Goal: Task Accomplishment & Management: Complete application form

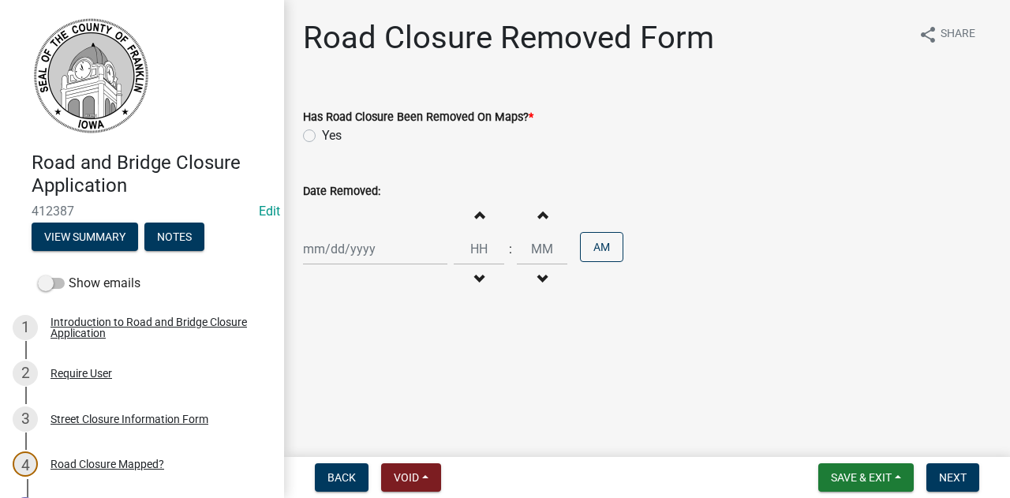
click at [322, 132] on label "Yes" at bounding box center [332, 135] width 20 height 19
click at [322, 132] on input "Yes" at bounding box center [327, 131] width 10 height 10
radio input "true"
click at [334, 260] on div at bounding box center [375, 249] width 144 height 32
select select "10"
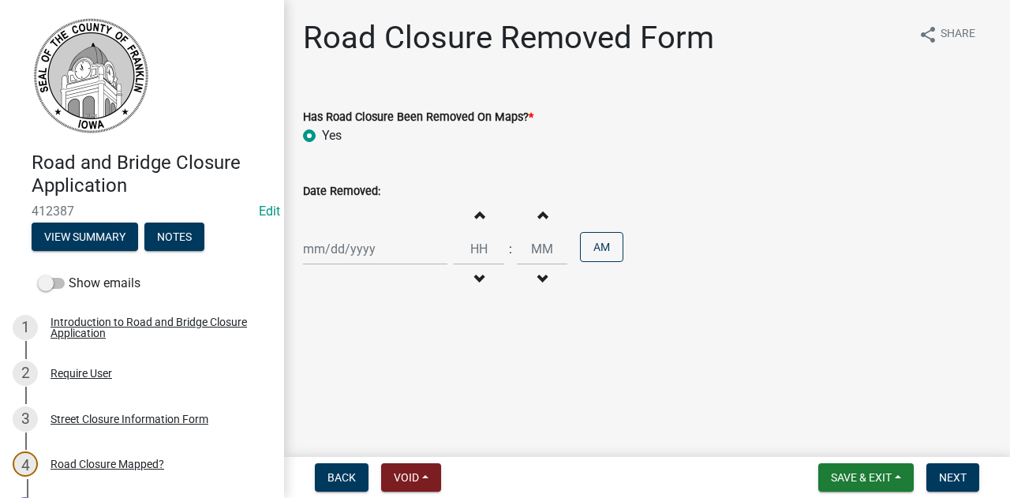
select select "2025"
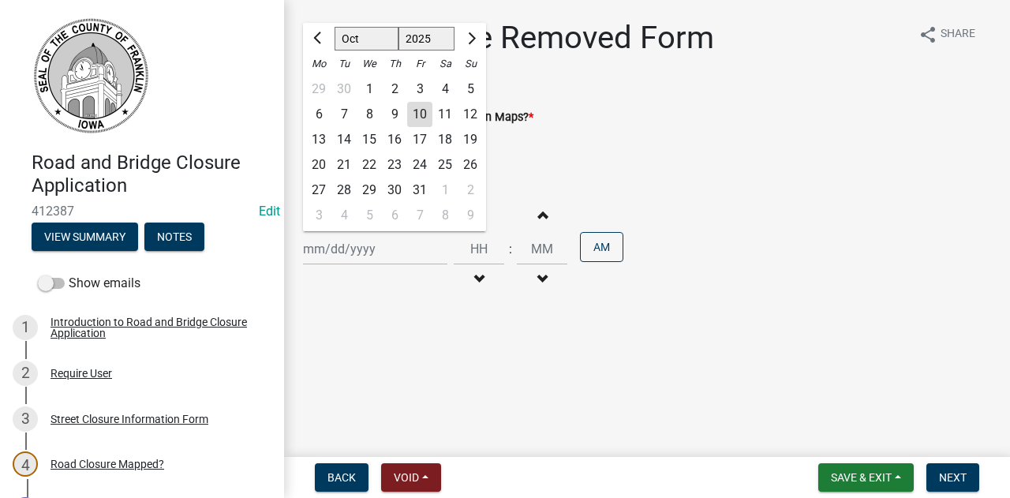
click at [423, 110] on div "10" at bounding box center [419, 114] width 25 height 25
type input "[DATE]"
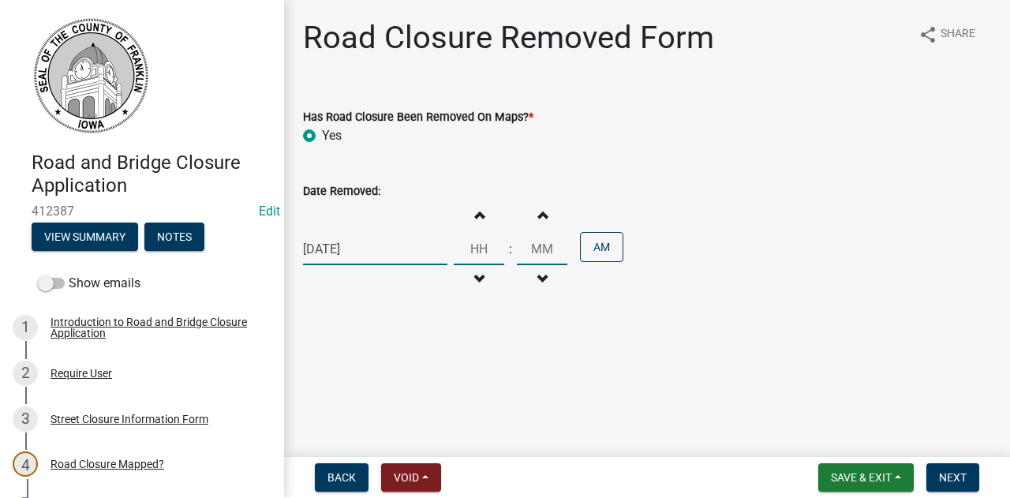
click at [474, 240] on input "Hours" at bounding box center [479, 249] width 51 height 32
type input "11"
click at [523, 249] on input "00" at bounding box center [542, 249] width 51 height 32
type input "45"
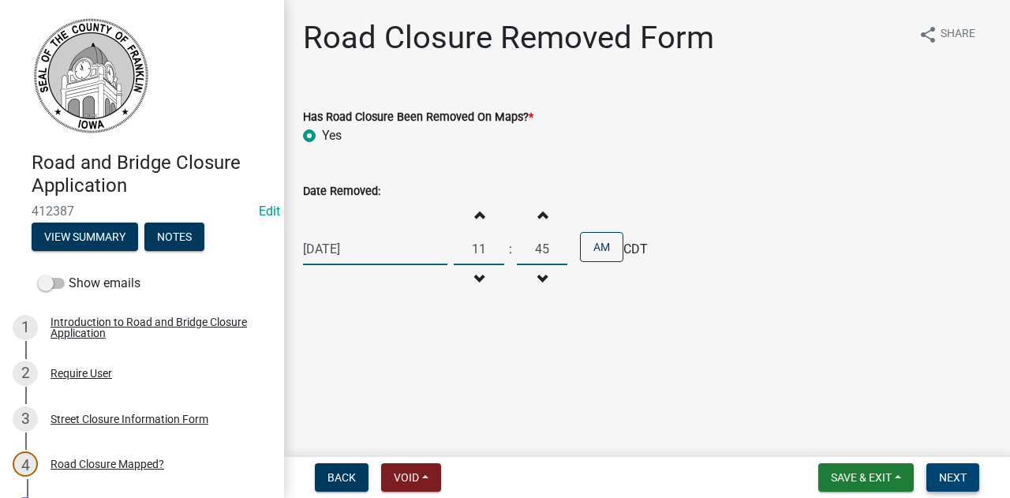
click at [957, 478] on span "Next" at bounding box center [953, 477] width 28 height 13
